Goal: Find specific page/section: Find specific page/section

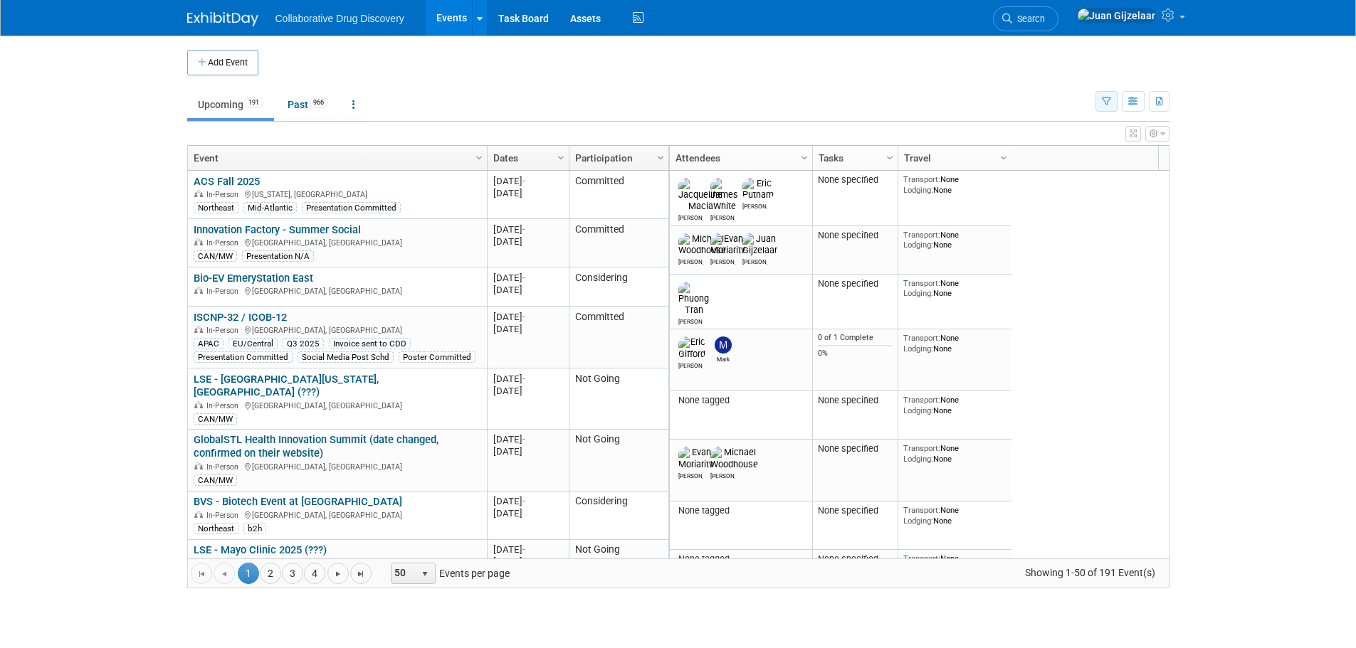
click at [1112, 100] on button "button" at bounding box center [1107, 101] width 22 height 21
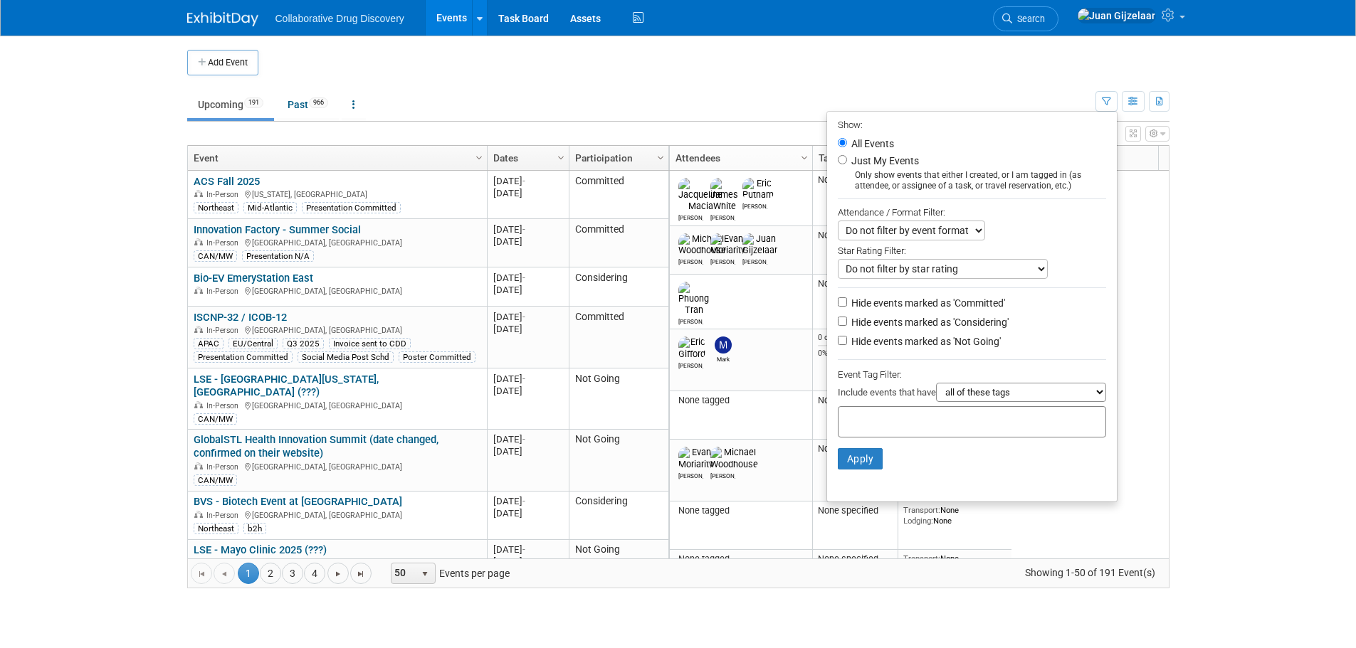
drag, startPoint x: 906, startPoint y: 424, endPoint x: 895, endPoint y: 418, distance: 12.1
click at [905, 424] on input "text" at bounding box center [901, 420] width 114 height 14
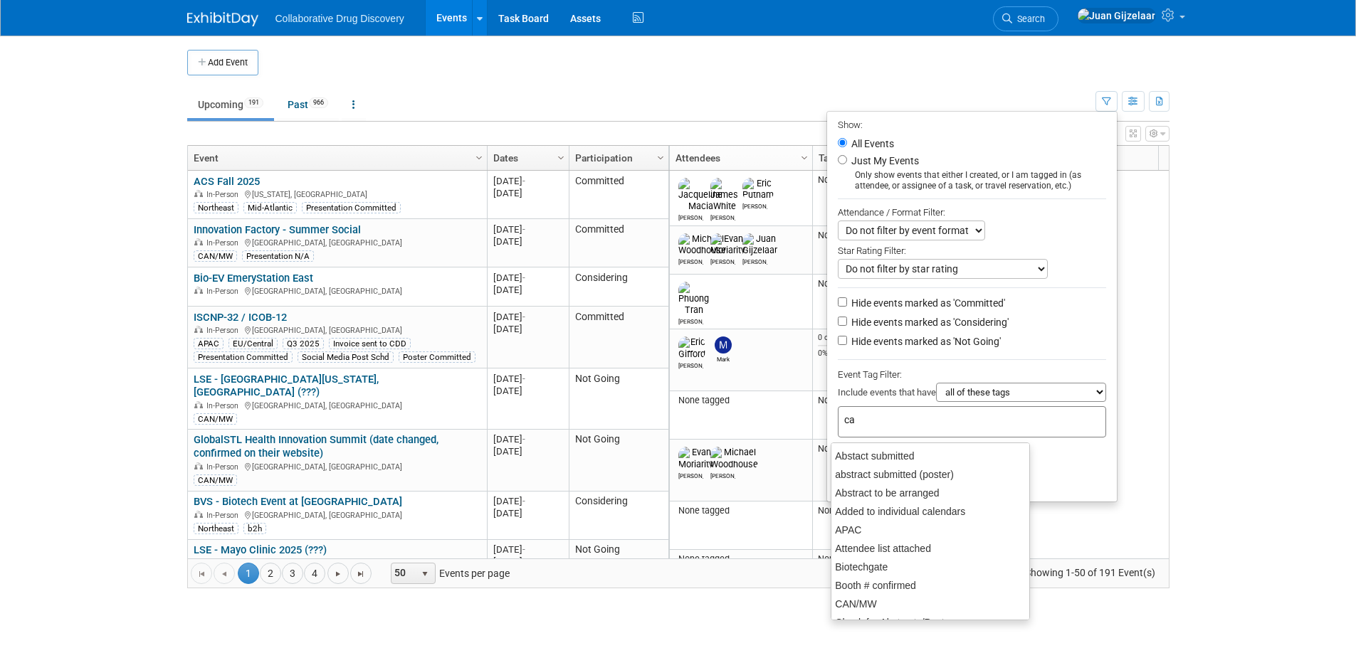
type input "can"
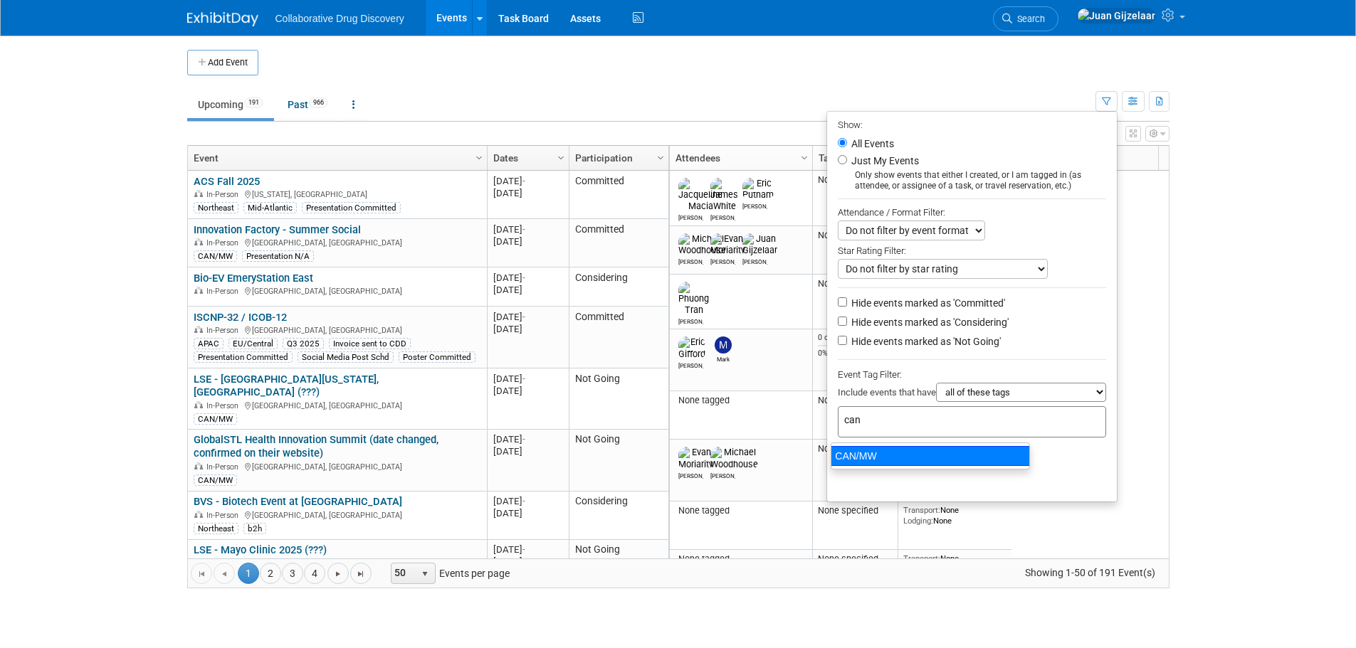
click at [913, 457] on div "CAN/MW" at bounding box center [930, 456] width 199 height 20
type input "CAN/MW"
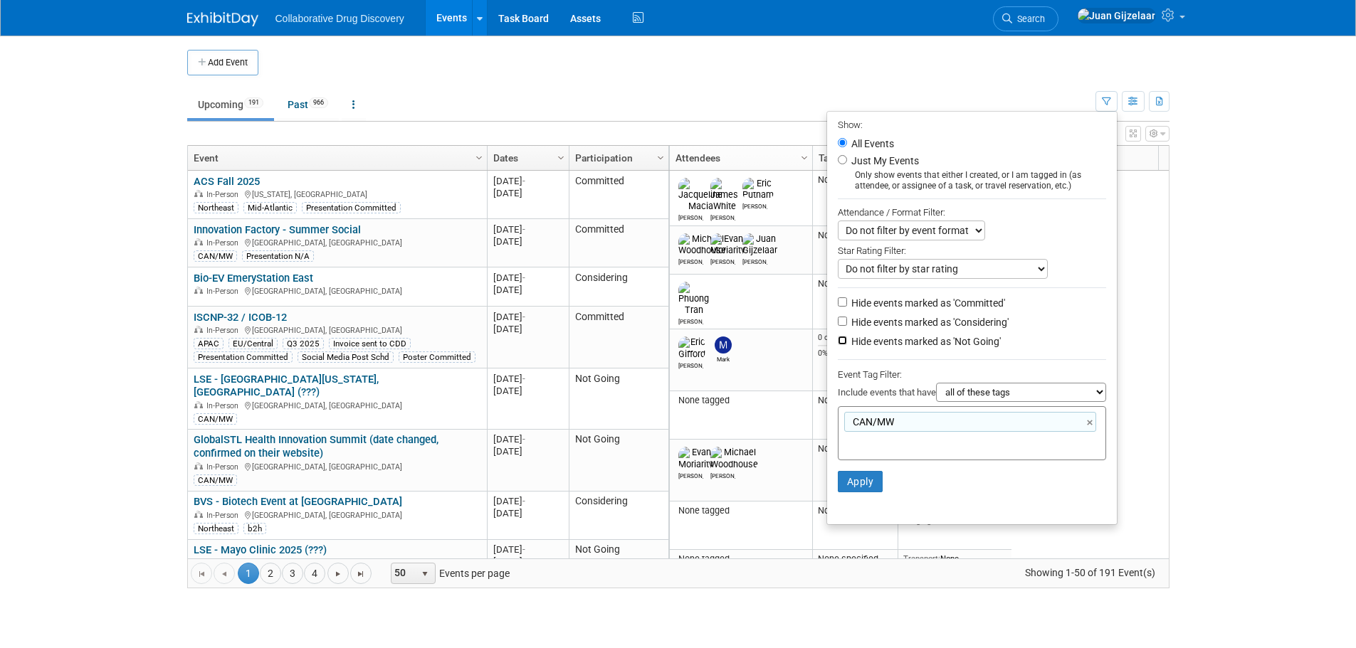
click at [838, 345] on input "Hide events marked as 'Not Going'" at bounding box center [842, 340] width 9 height 9
checkbox input "true"
click at [857, 481] on button "Apply" at bounding box center [861, 481] width 46 height 21
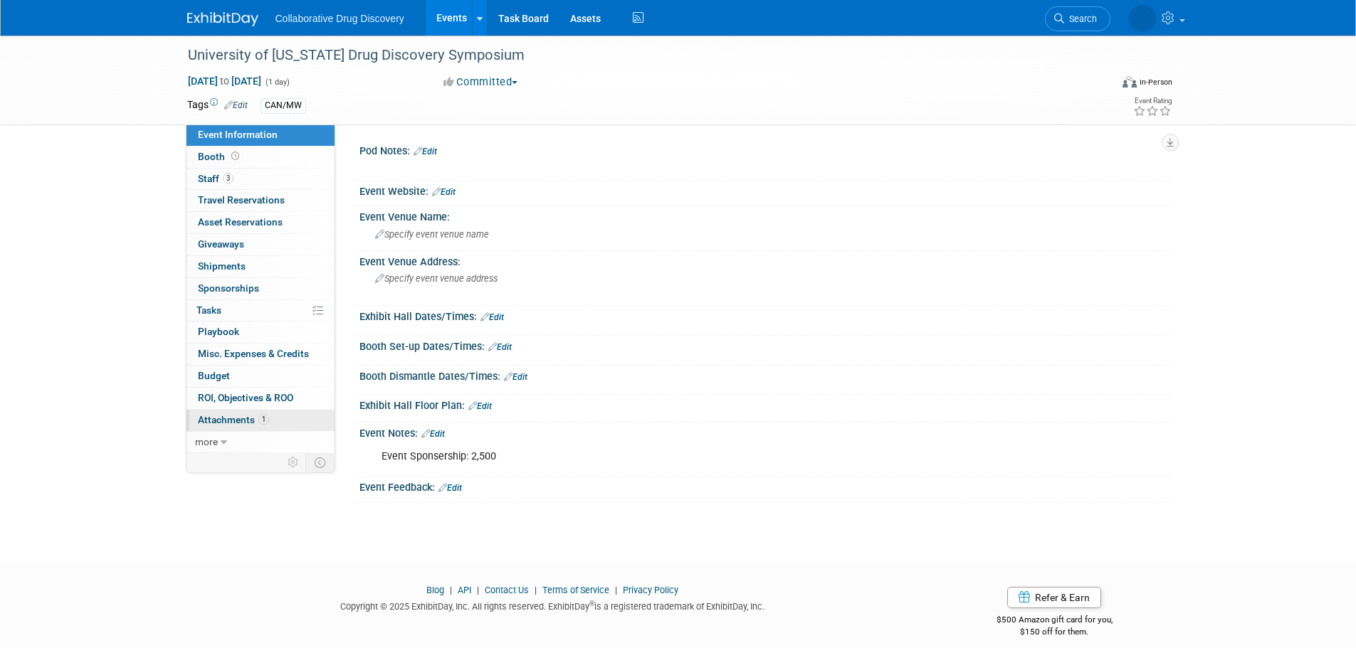
click at [251, 419] on span "Attachments 1" at bounding box center [233, 419] width 71 height 11
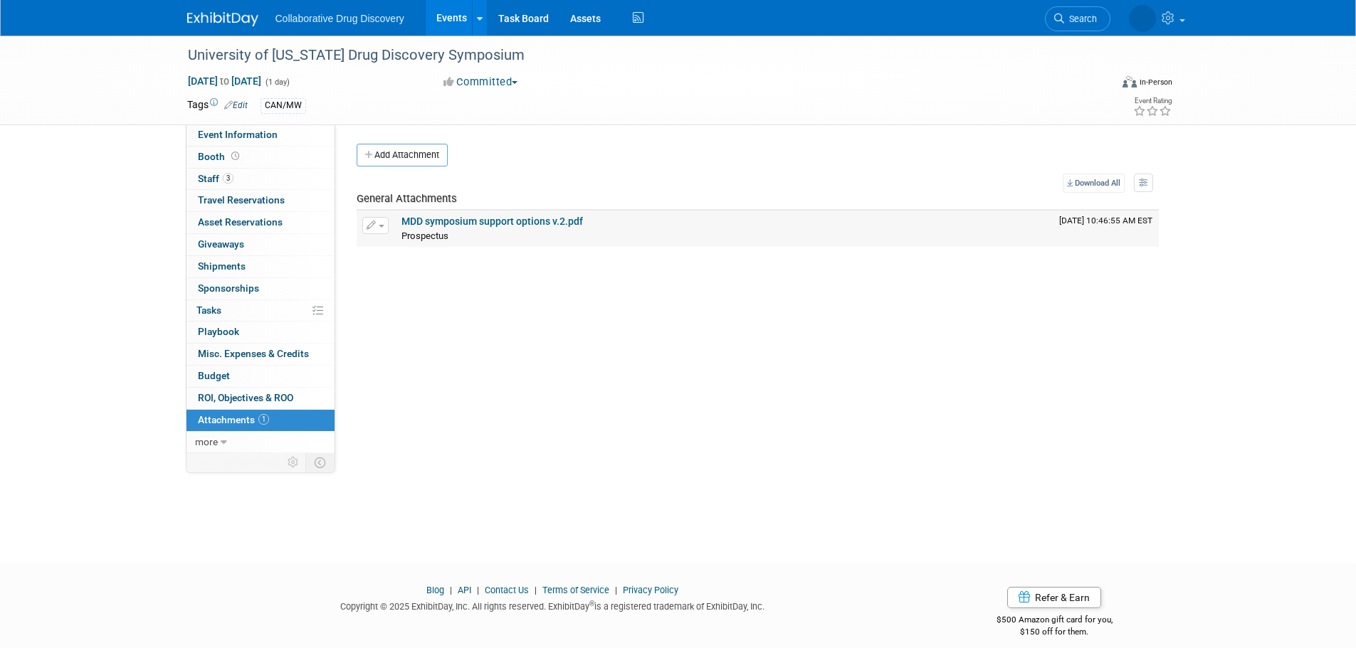
click at [504, 223] on link "MDD symposium support options v.2.pdf" at bounding box center [492, 221] width 182 height 11
click at [224, 135] on span "Event Information" at bounding box center [238, 134] width 80 height 11
